Goal: Download file/media

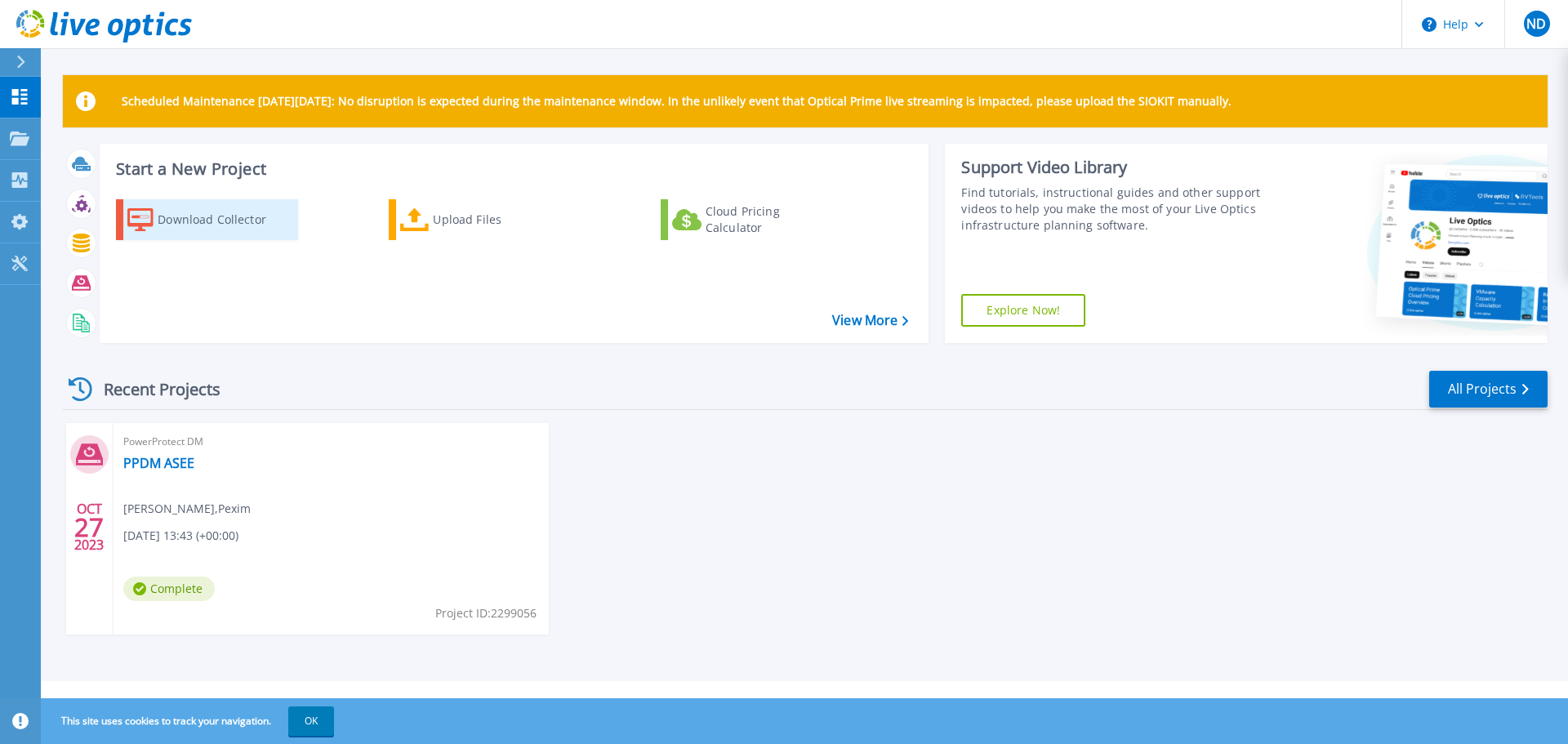
click at [219, 217] on div "Download Collector" at bounding box center [223, 219] width 131 height 33
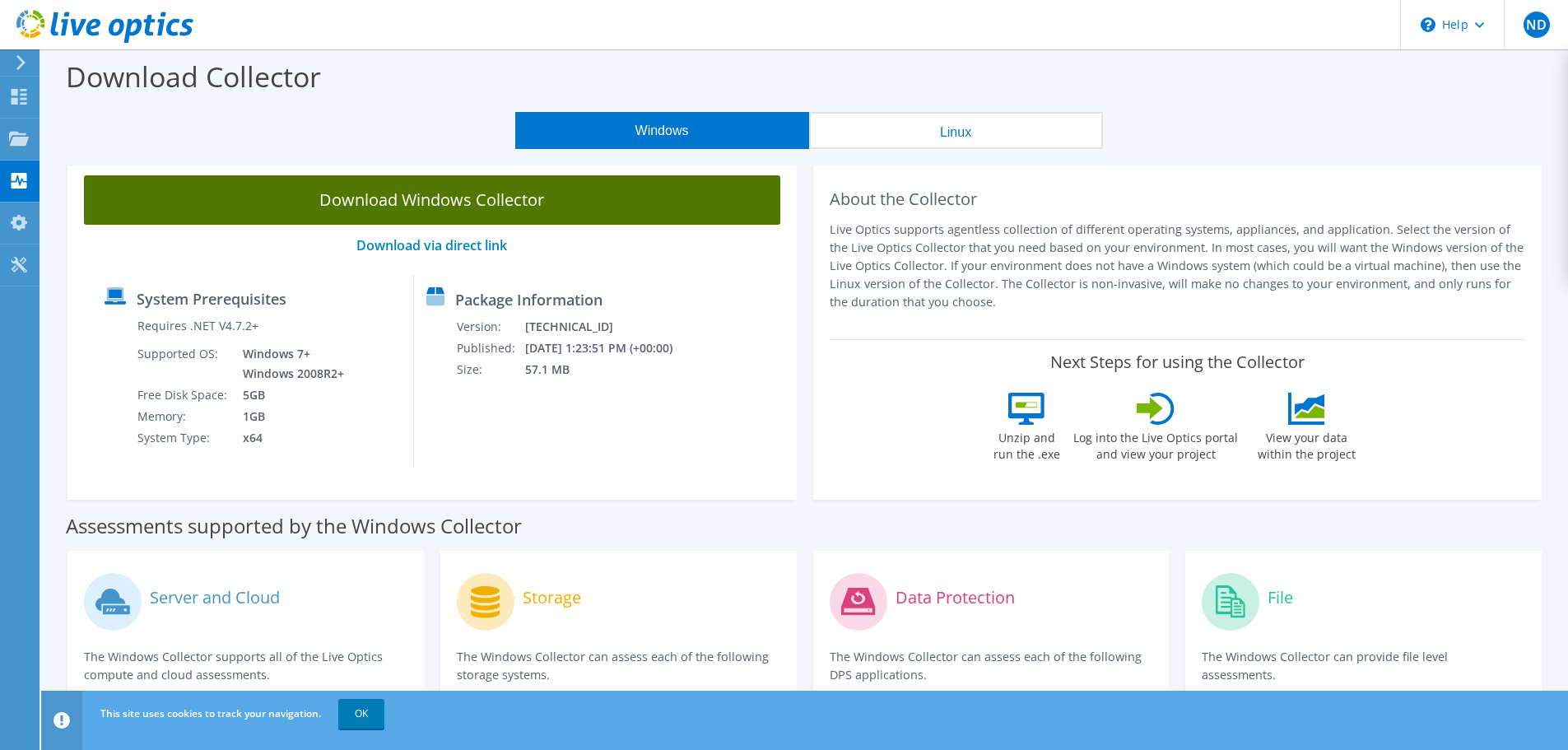
click at [477, 208] on link "Download Windows Collector" at bounding box center [432, 200] width 697 height 50
